Goal: Information Seeking & Learning: Learn about a topic

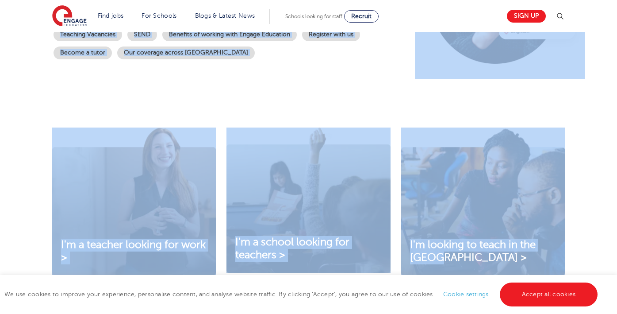
scroll to position [263, 0]
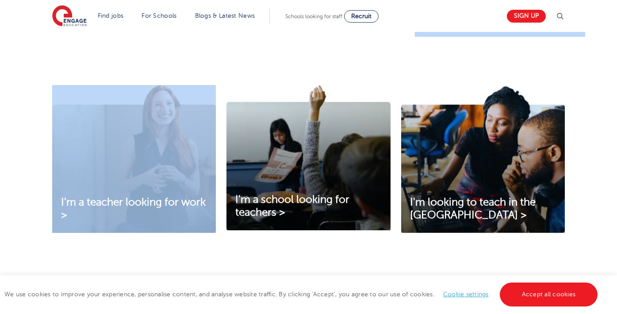
drag, startPoint x: 0, startPoint y: 0, endPoint x: 180, endPoint y: 87, distance: 199.7
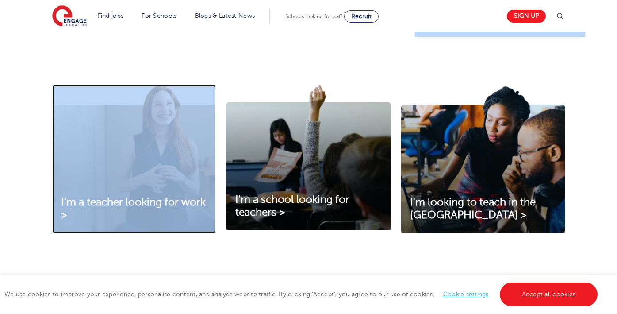
click at [164, 173] on img at bounding box center [134, 159] width 164 height 148
